Goal: Task Accomplishment & Management: Complete application form

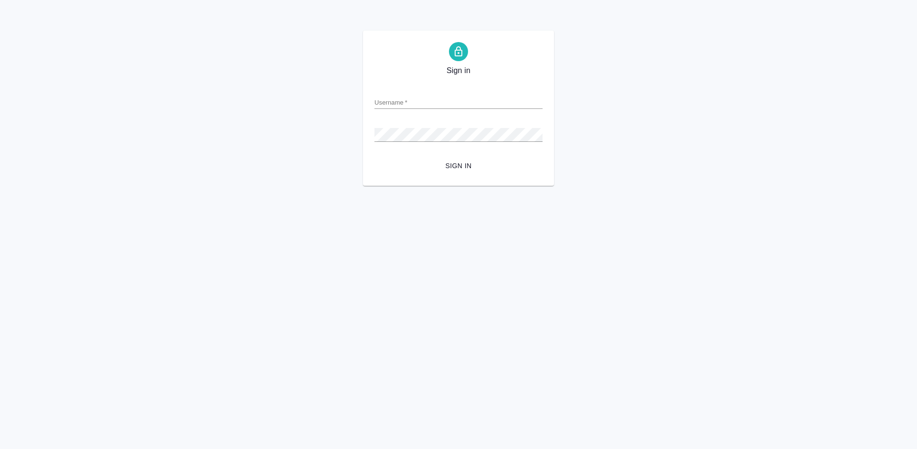
type input "[EMAIL_ADDRESS][DOMAIN_NAME]"
click at [459, 161] on span "Sign in" at bounding box center [458, 166] width 153 height 12
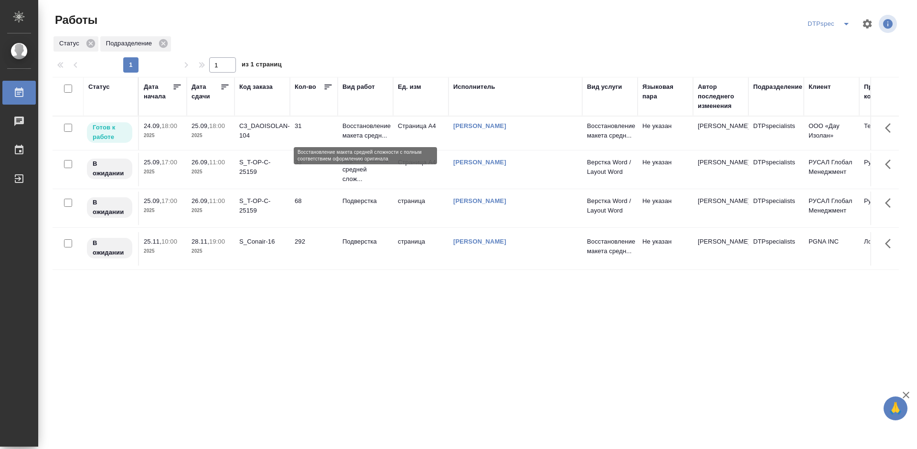
click at [361, 133] on p "Восстановление макета средн..." at bounding box center [365, 130] width 46 height 19
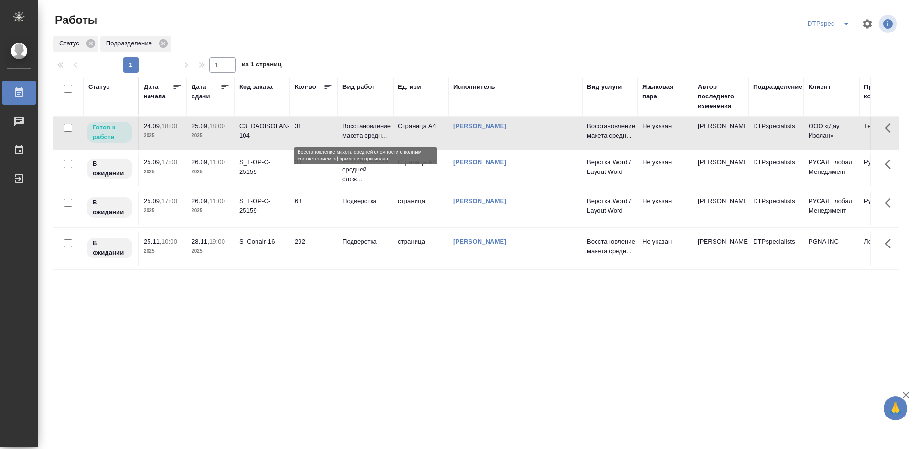
click at [361, 133] on p "Восстановление макета средн..." at bounding box center [365, 130] width 46 height 19
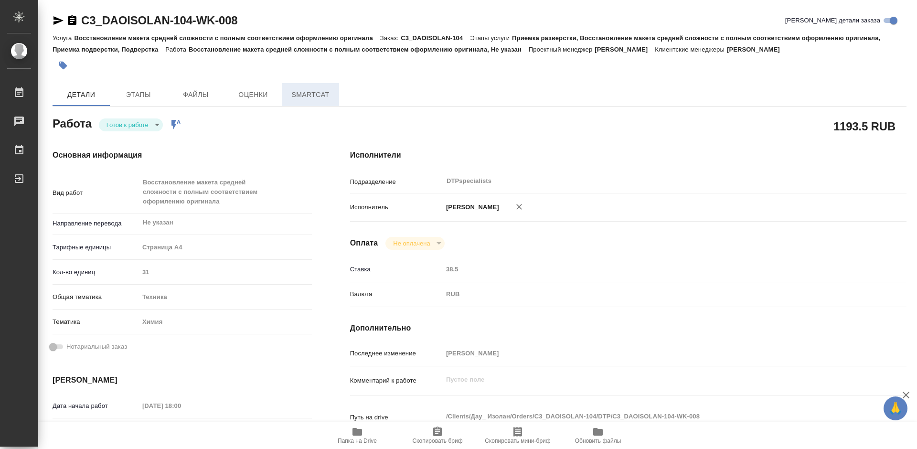
type textarea "x"
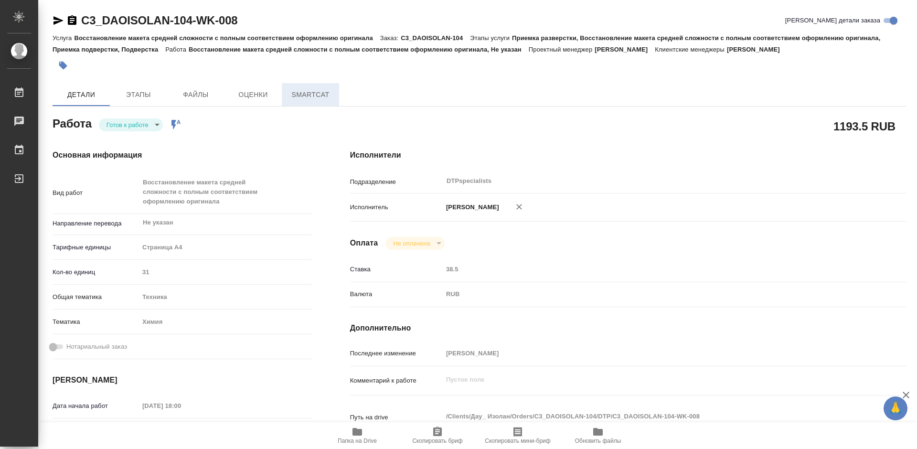
type textarea "x"
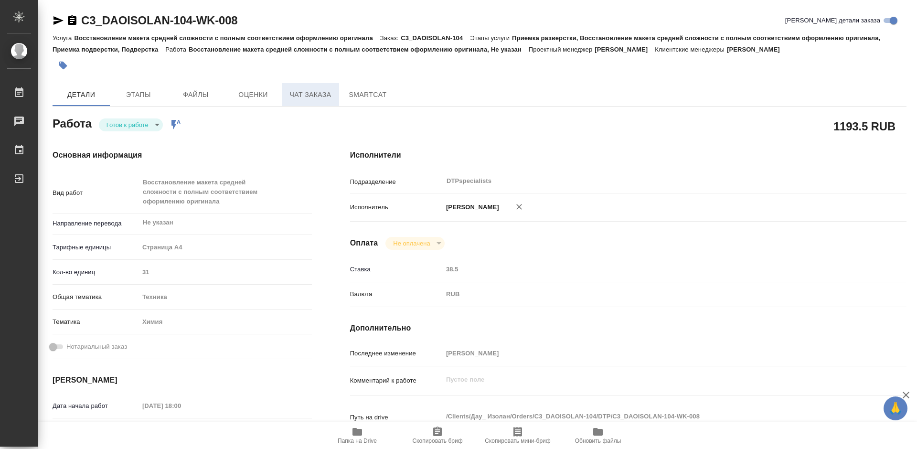
type textarea "x"
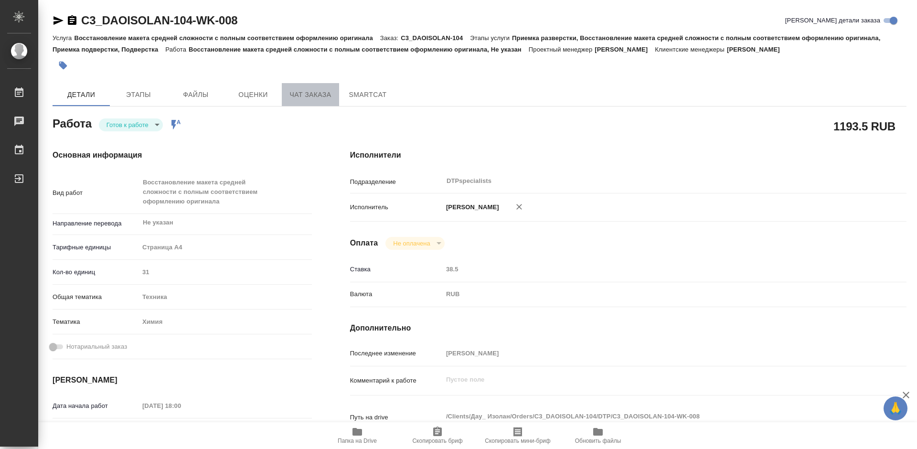
click at [317, 87] on button "Чат заказа" at bounding box center [310, 94] width 57 height 23
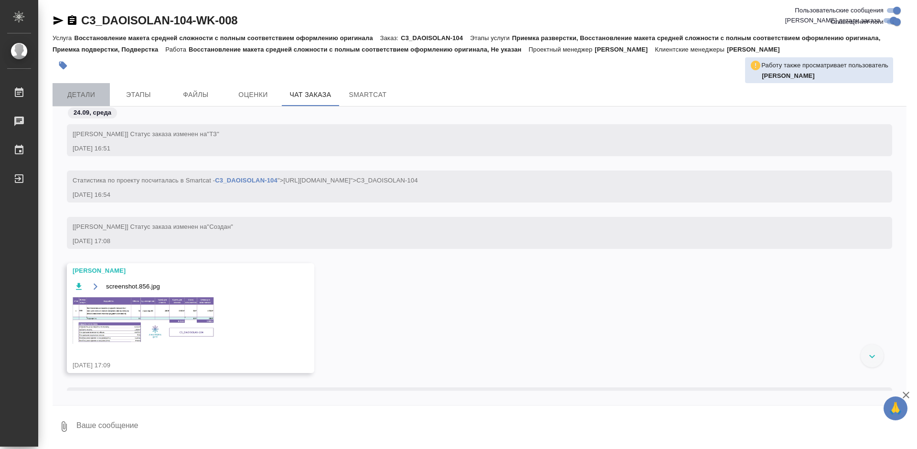
click at [84, 93] on span "Детали" at bounding box center [81, 95] width 46 height 12
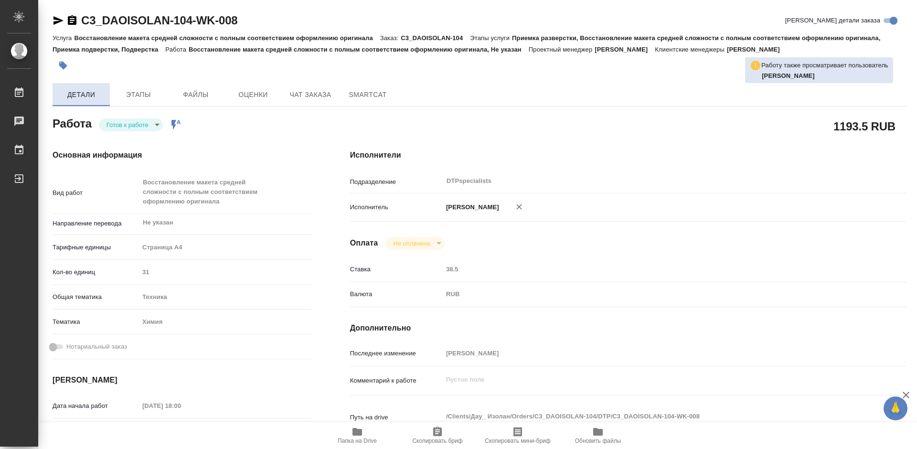
type textarea "x"
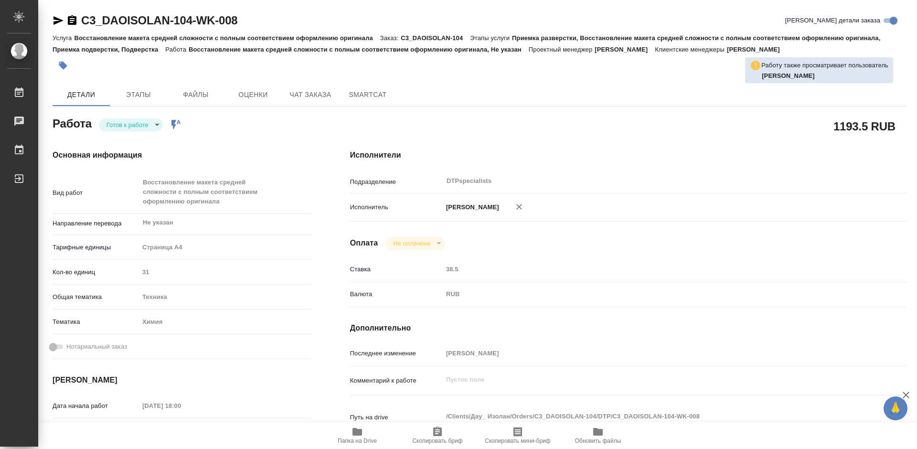
type textarea "x"
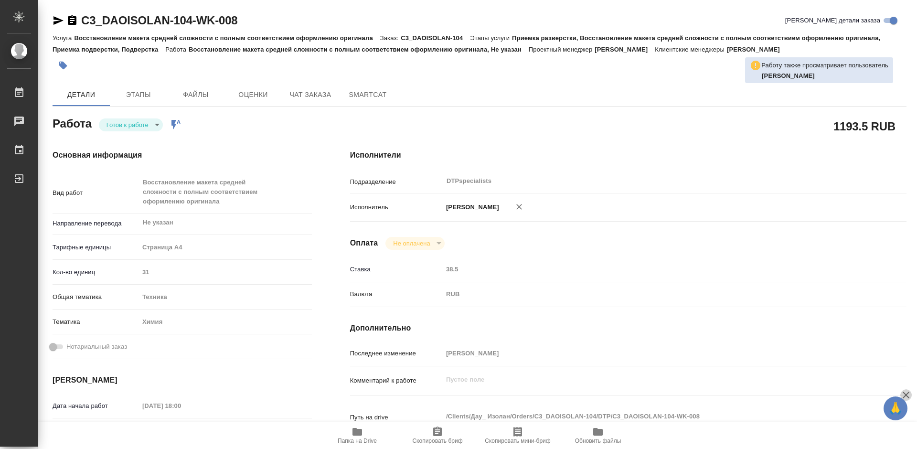
click at [909, 394] on icon "button" at bounding box center [905, 394] width 11 height 11
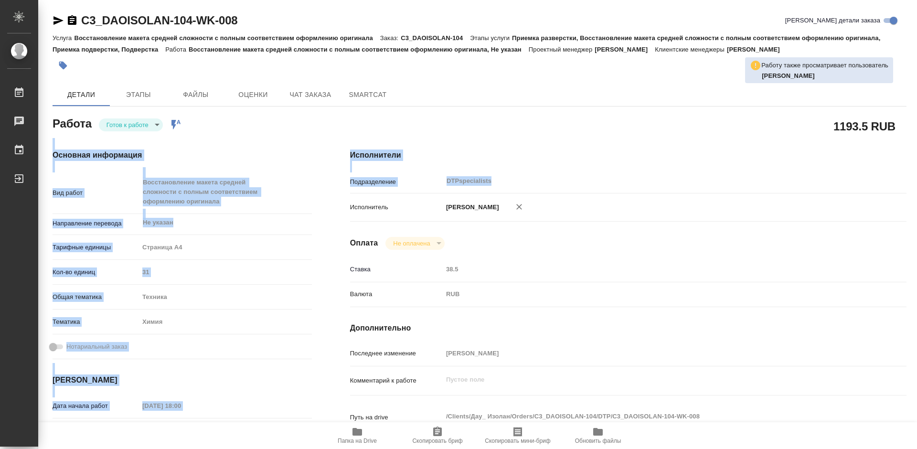
drag, startPoint x: 916, startPoint y: 107, endPoint x: 911, endPoint y: 189, distance: 82.3
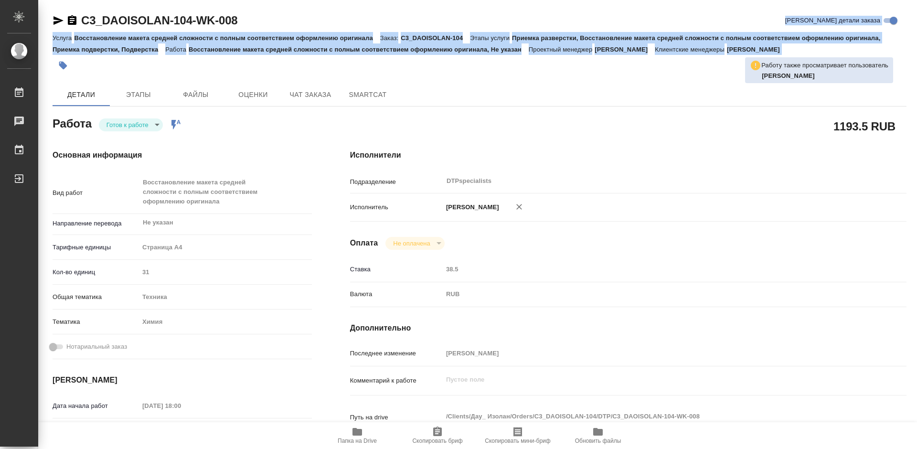
drag, startPoint x: 916, startPoint y: 17, endPoint x: 916, endPoint y: 4, distance: 12.9
click at [916, 60] on div "C3_DAOISOLAN-104-WK-008 Кратко детали заказа Услуга Восстановление макета средн…" at bounding box center [477, 421] width 878 height 843
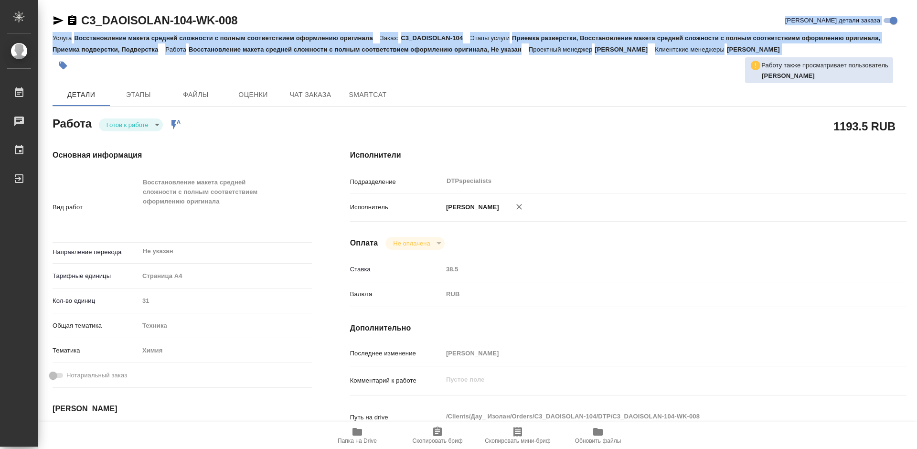
type textarea "x"
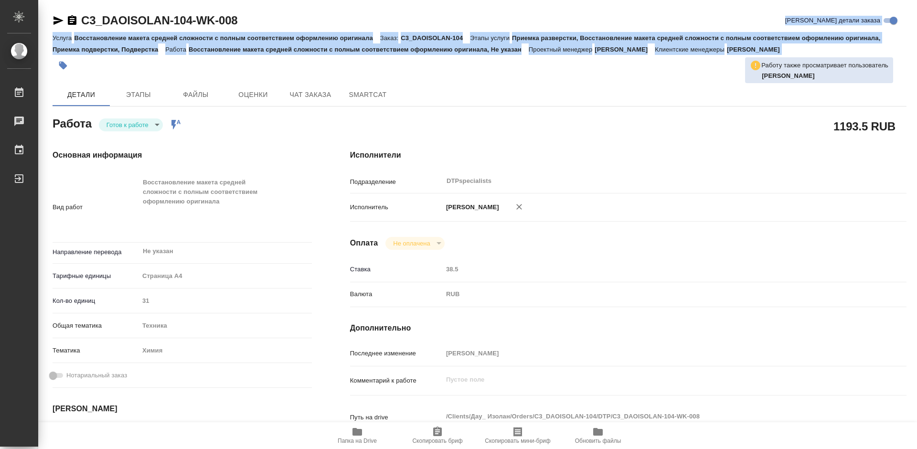
type textarea "x"
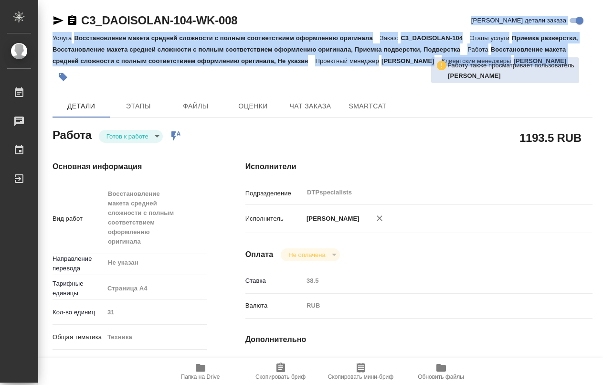
type textarea "x"
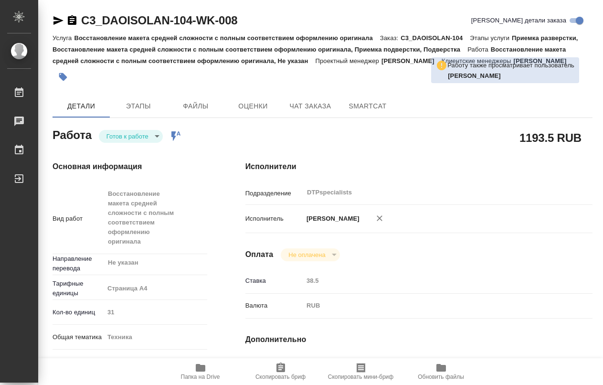
click at [523, 144] on div "Исполнители Подразделение DTPspecialists ​ Исполнитель [PERSON_NAME] Оплата Не …" at bounding box center [418, 374] width 385 height 465
drag, startPoint x: 599, startPoint y: 286, endPoint x: 600, endPoint y: 297, distance: 10.6
click at [600, 297] on div "Исполнители Подразделение DTPspecialists ​ Исполнитель [PERSON_NAME] Оплата Не …" at bounding box center [418, 374] width 385 height 465
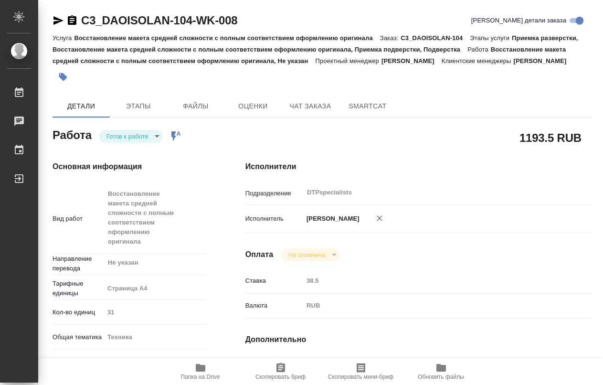
type textarea "x"
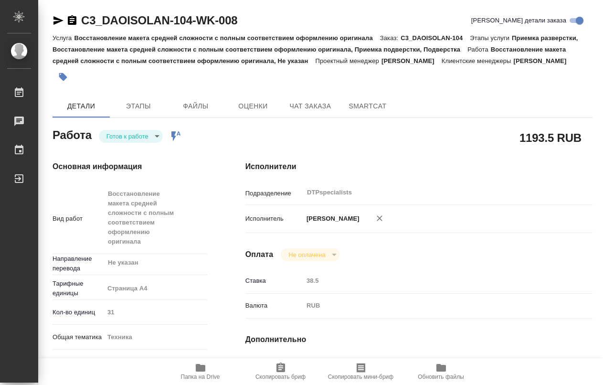
type textarea "x"
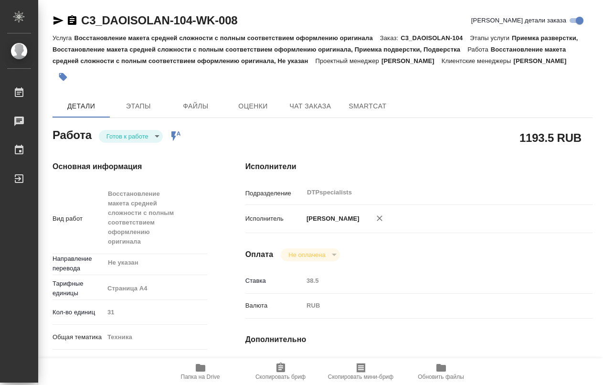
type textarea "x"
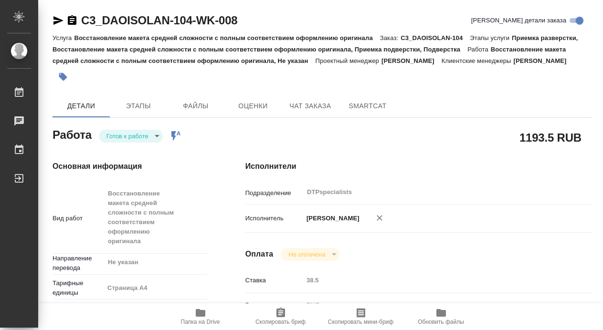
type textarea "x"
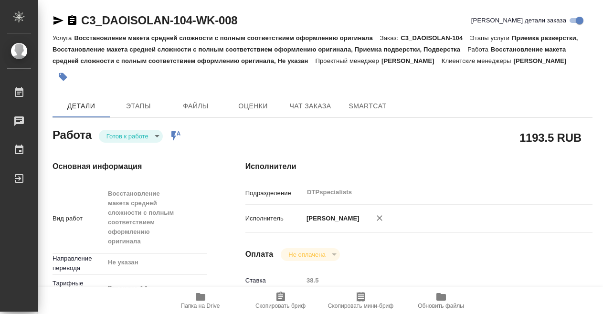
type textarea "x"
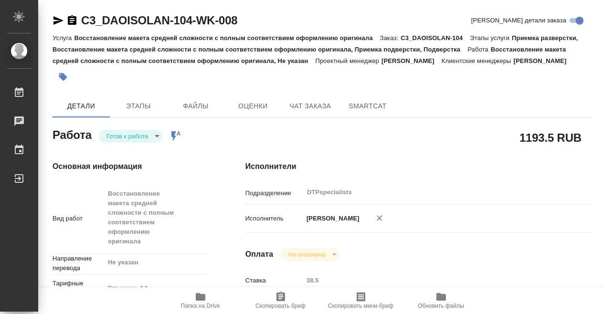
type textarea "x"
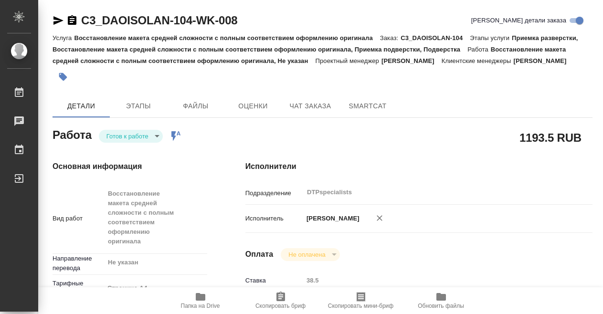
type textarea "x"
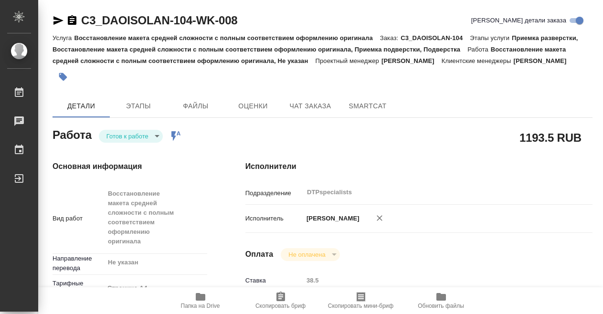
type textarea "x"
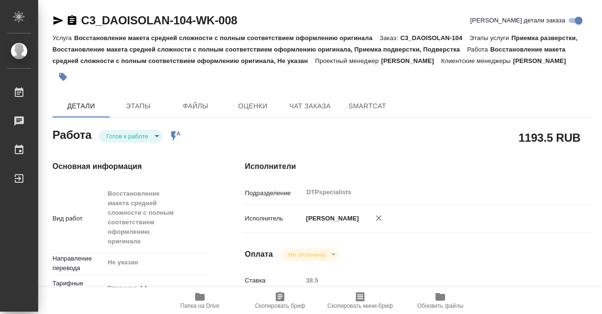
type textarea "x"
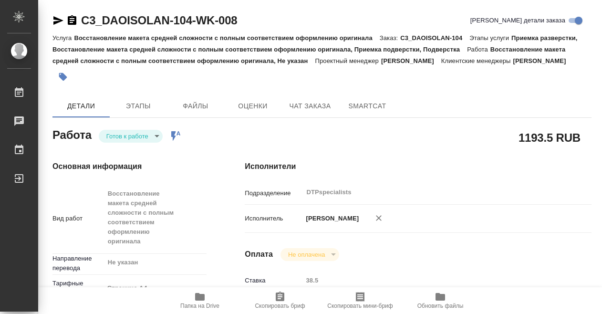
type textarea "x"
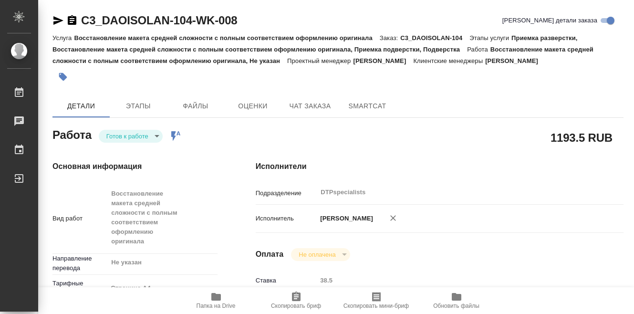
type textarea "x"
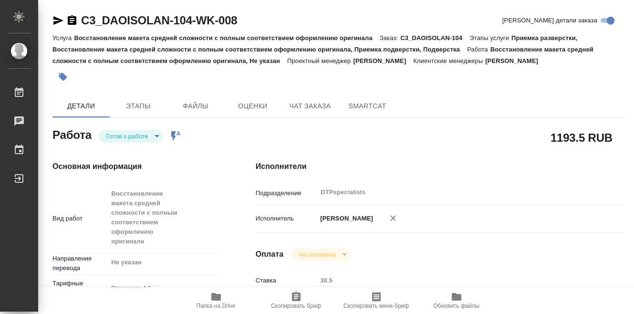
type textarea "x"
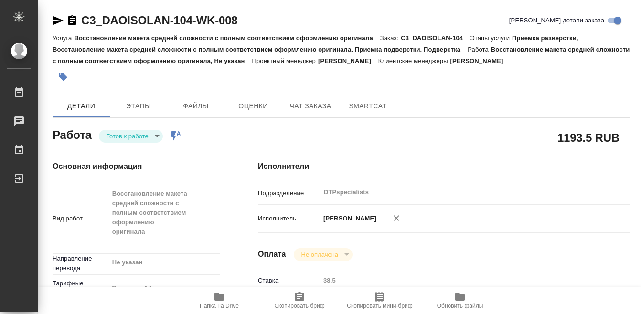
type textarea "x"
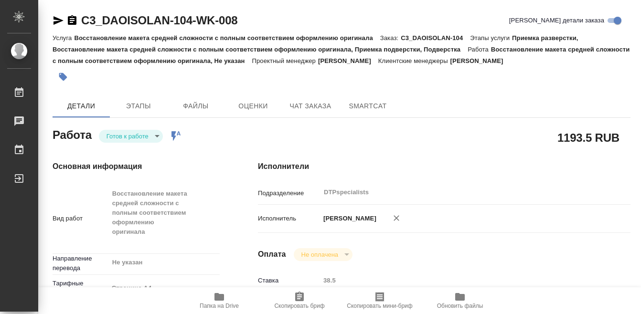
type textarea "x"
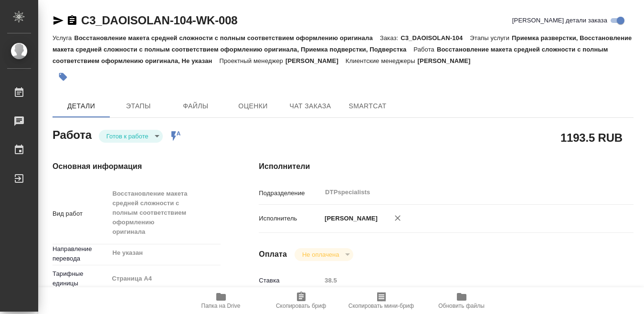
type textarea "x"
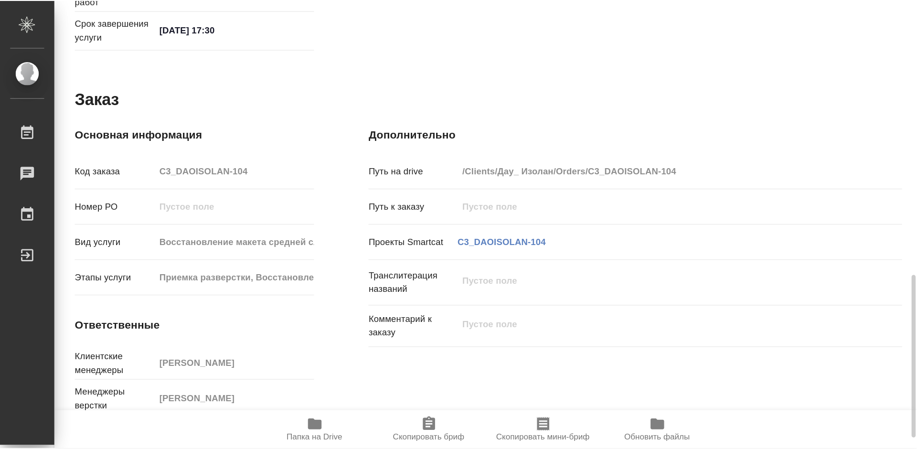
scroll to position [550, 0]
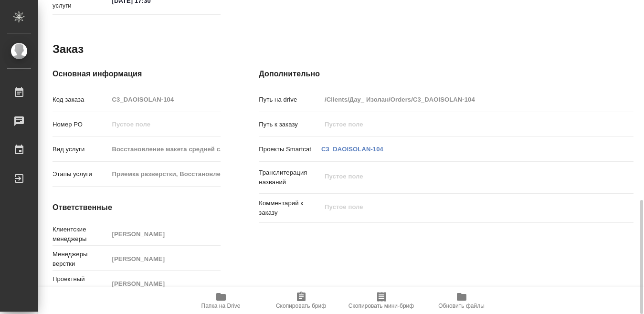
type textarea "x"
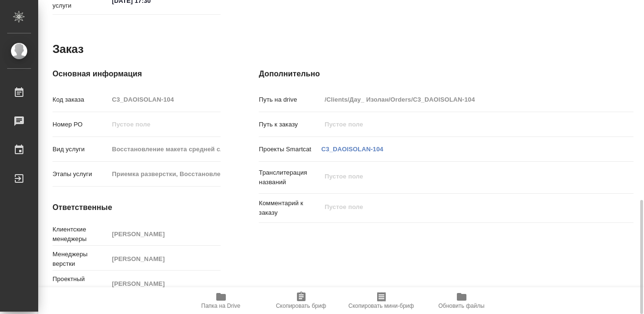
type textarea "x"
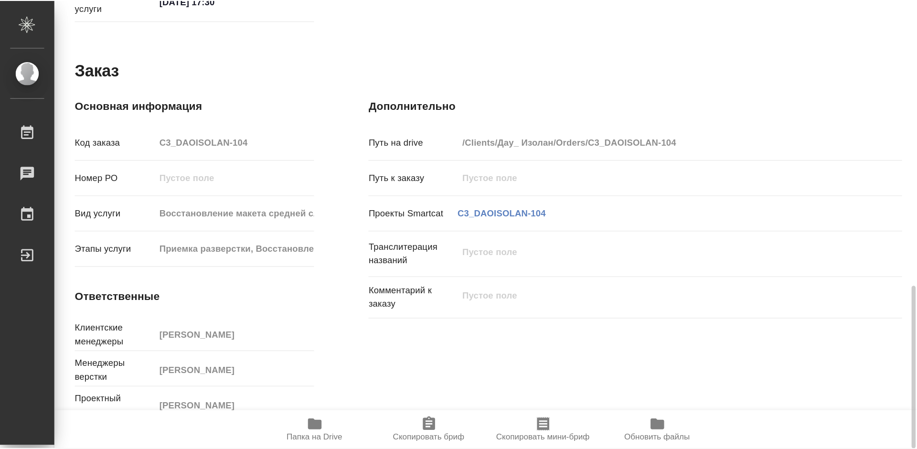
scroll to position [415, 0]
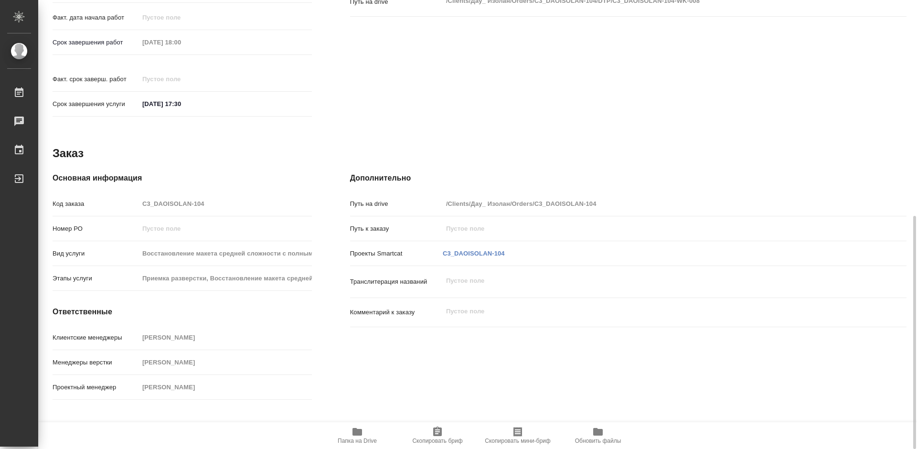
type textarea "x"
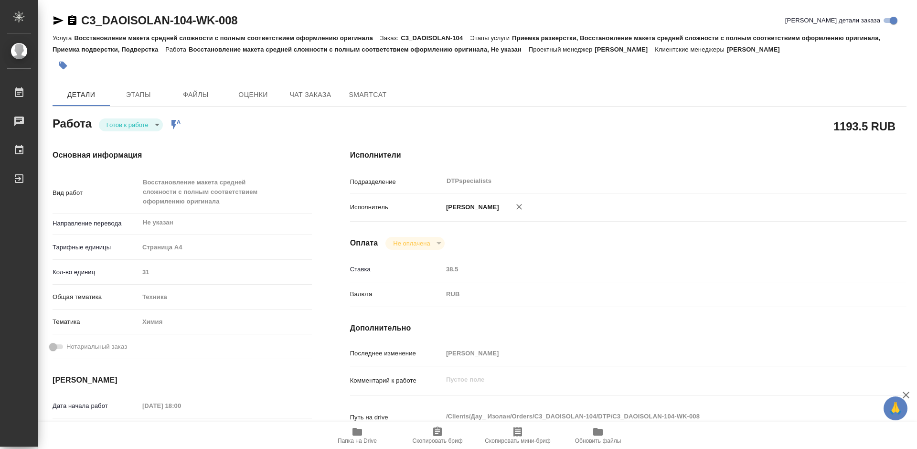
type textarea "x"
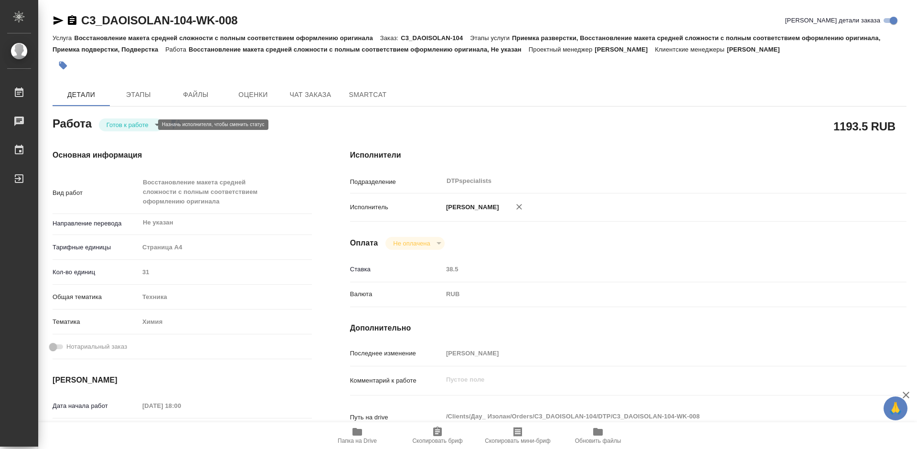
type textarea "x"
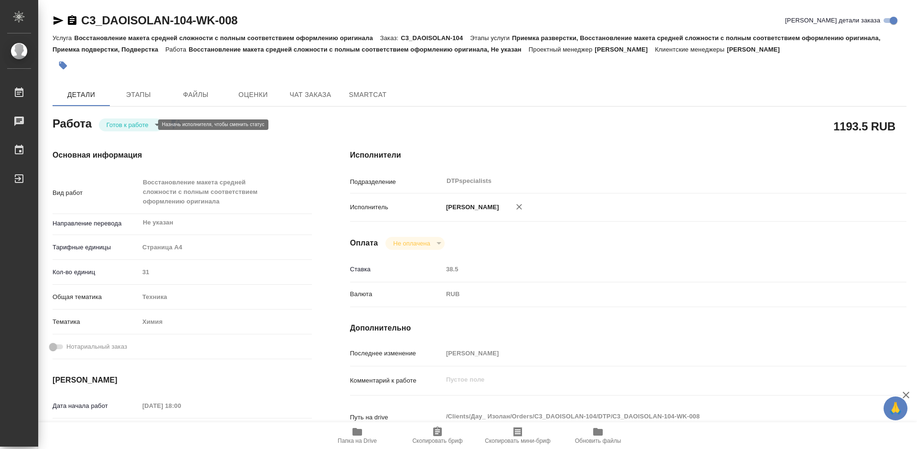
type textarea "x"
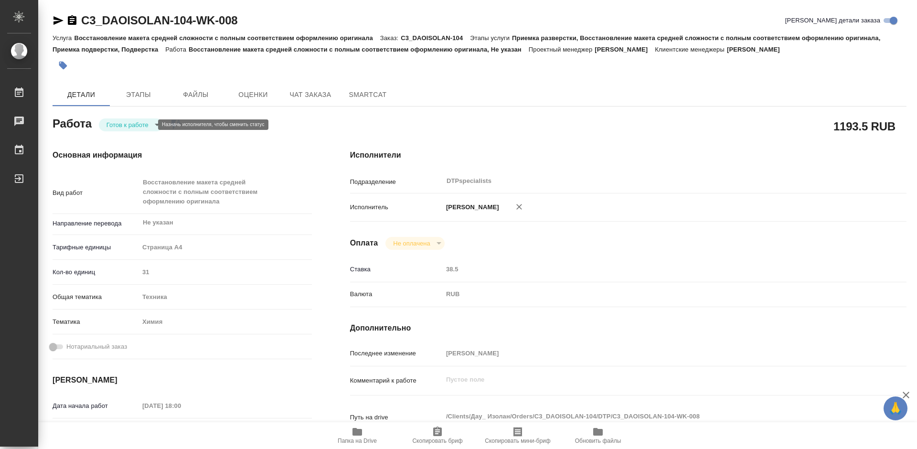
type textarea "x"
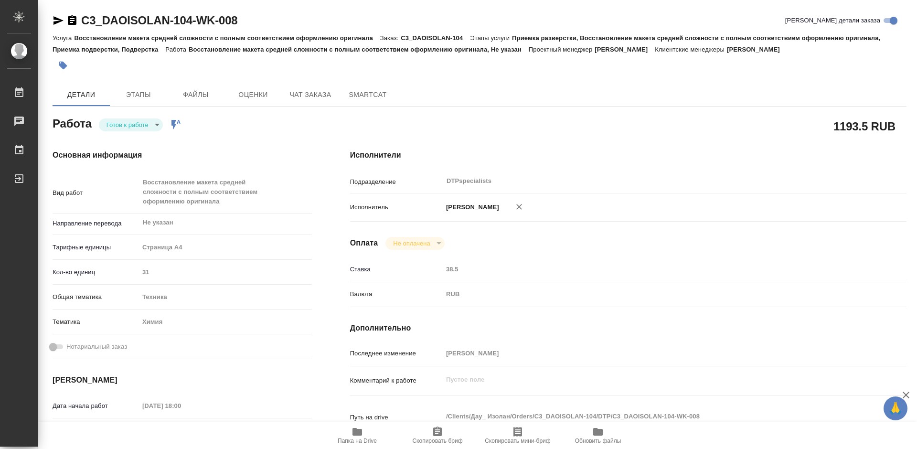
type textarea "x"
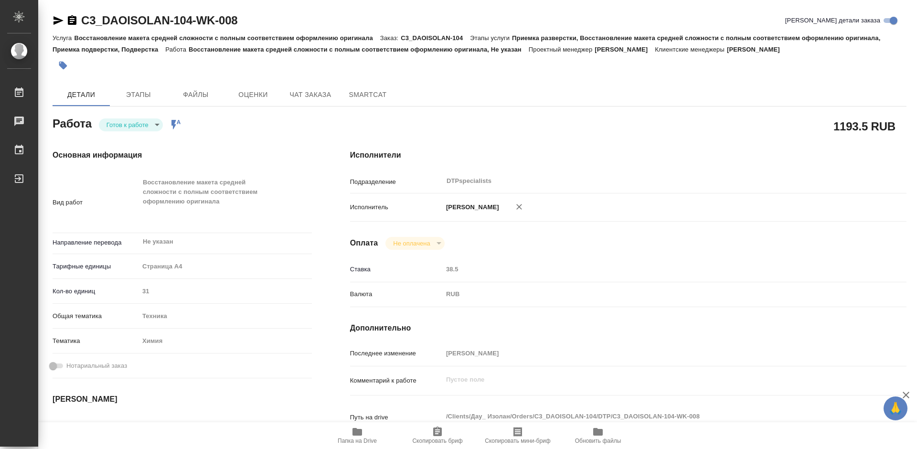
type textarea "x"
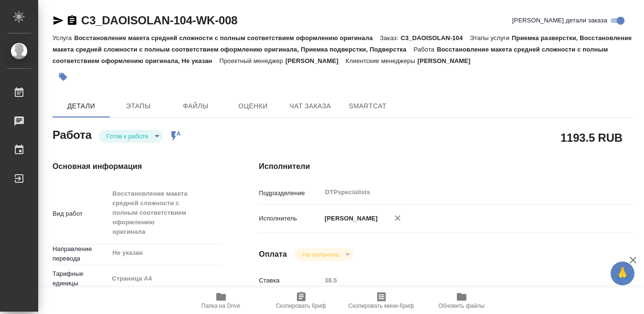
type textarea "x"
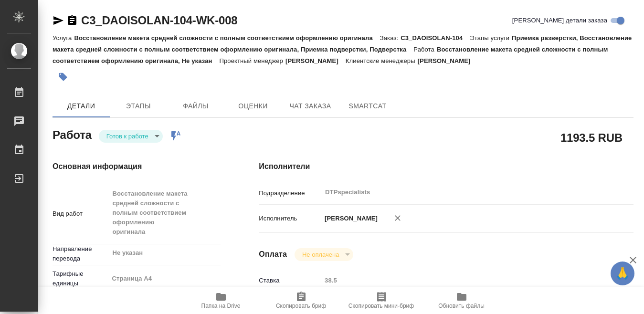
click at [378, 218] on p "[PERSON_NAME]" at bounding box center [349, 219] width 56 height 10
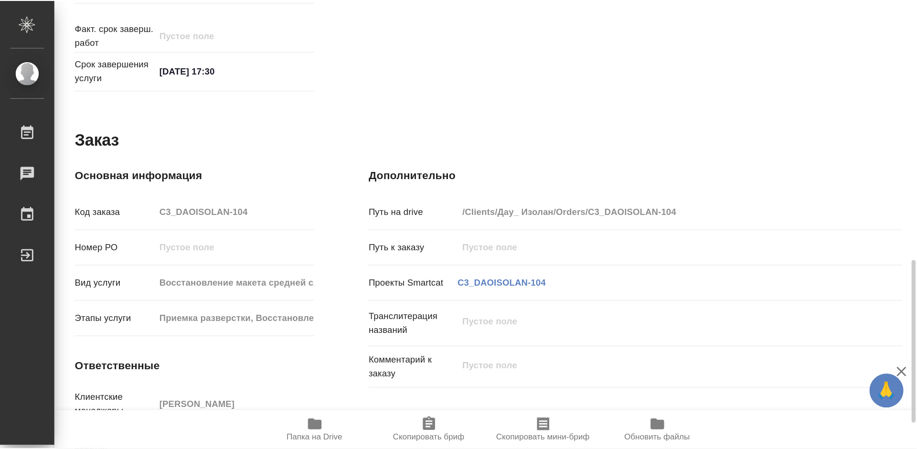
scroll to position [550, 0]
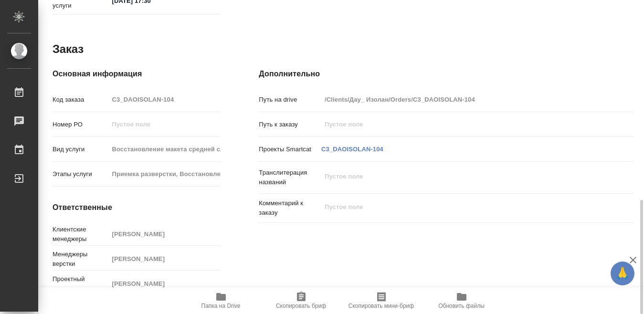
type textarea "x"
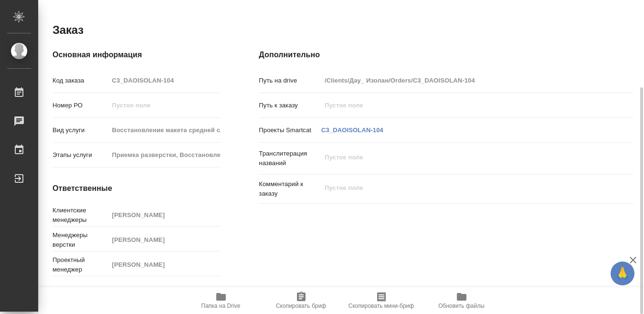
type textarea "x"
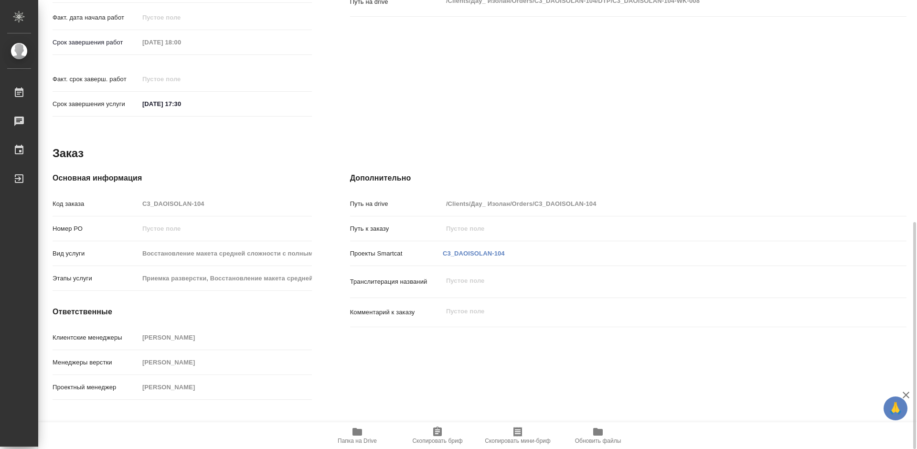
scroll to position [415, 0]
type textarea "x"
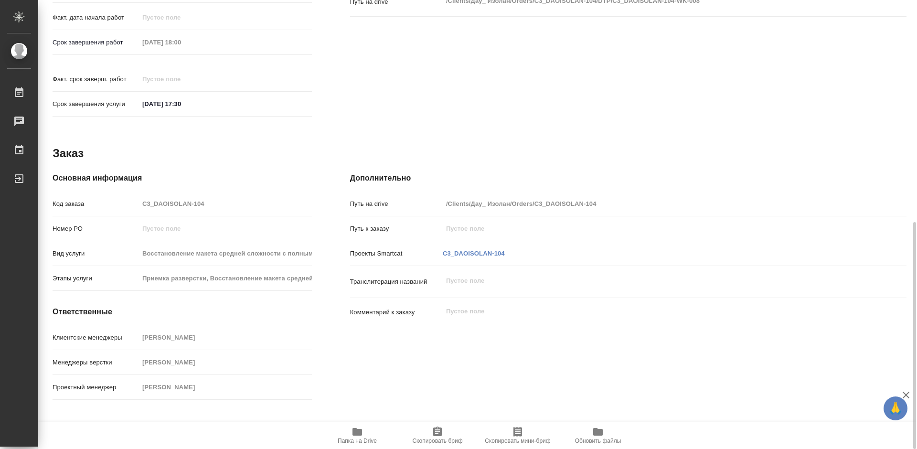
type textarea "x"
